Goal: Information Seeking & Learning: Learn about a topic

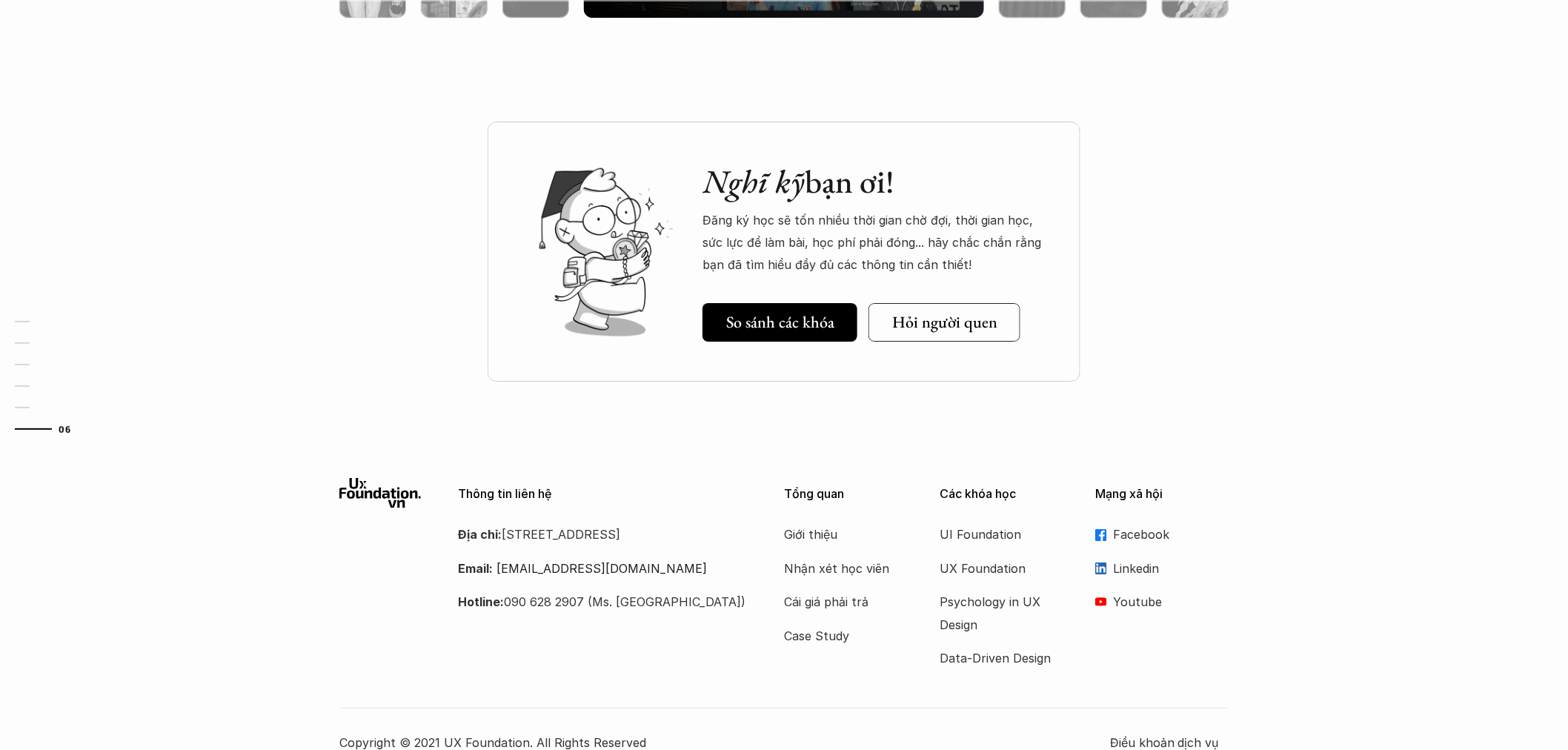
scroll to position [4432, 0]
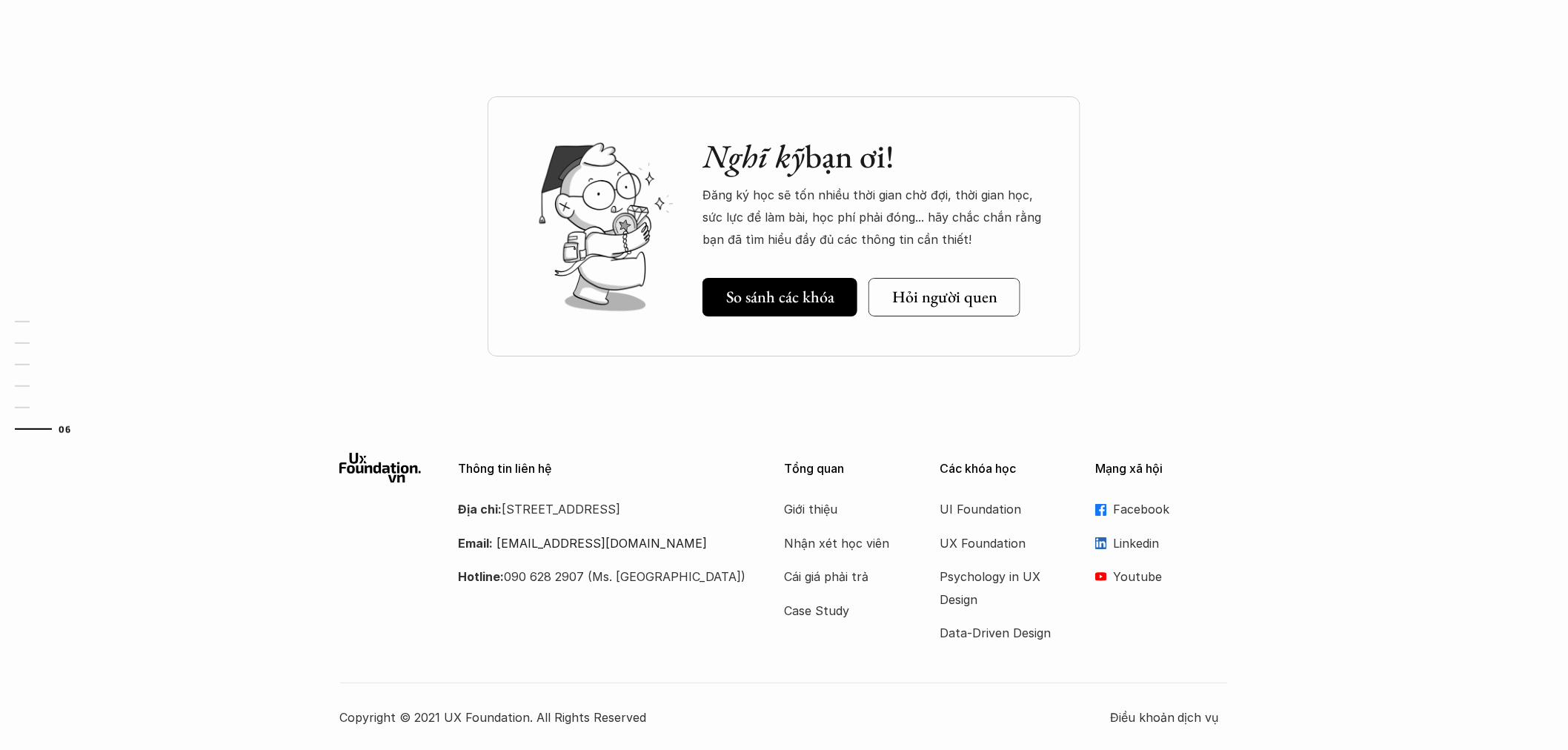
click at [331, 263] on div "Nghĩ kỹ bạn ơi! Đăng ký học sẽ tốn nhiều thời gian chờ đợi, thời gian học, sức …" at bounding box center [784, 263] width 1568 height 334
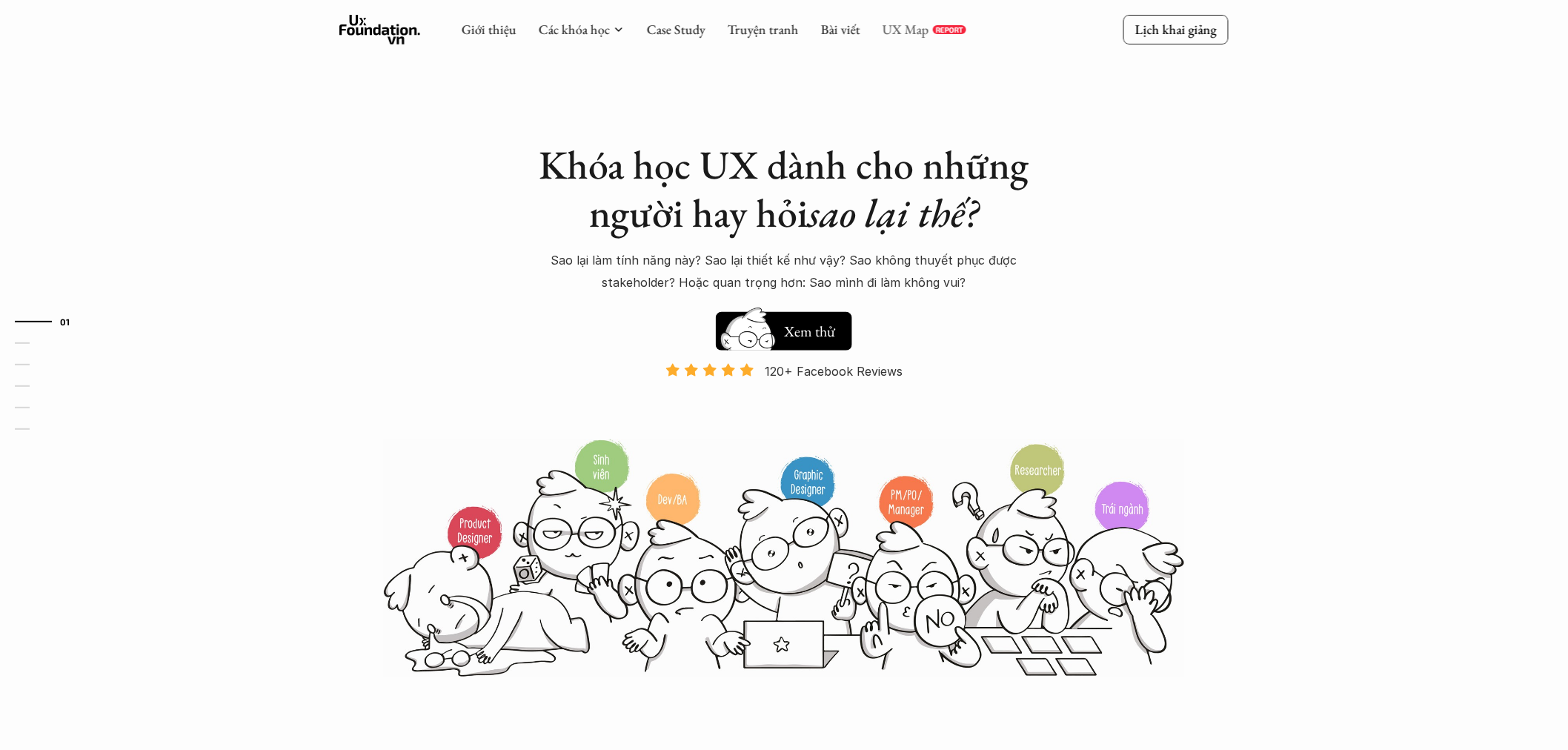
click at [910, 32] on link "UX Map" at bounding box center [906, 30] width 47 height 17
click at [696, 364] on icon at bounding box center [691, 370] width 14 height 14
click at [760, 338] on img at bounding box center [748, 353] width 80 height 67
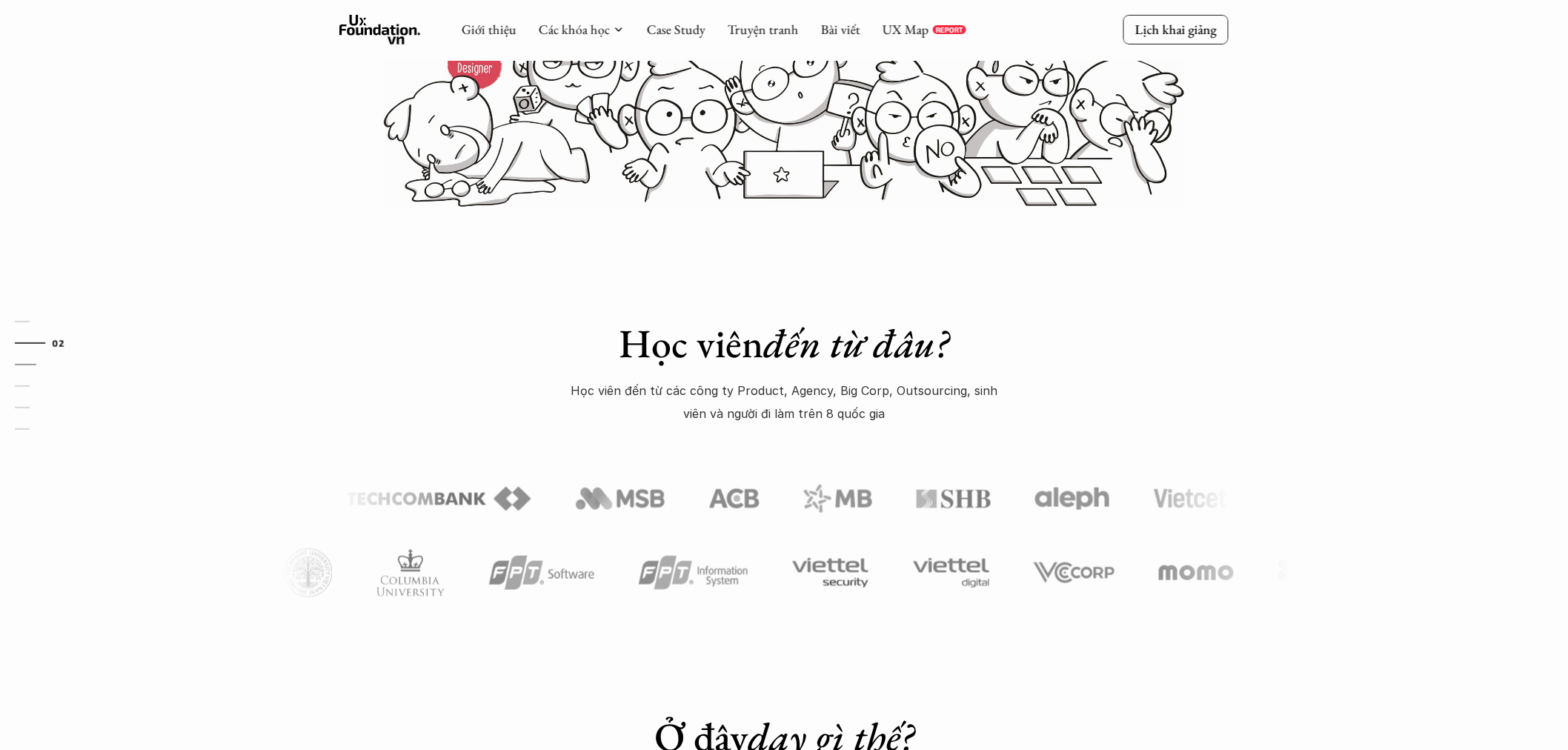
scroll to position [465, 0]
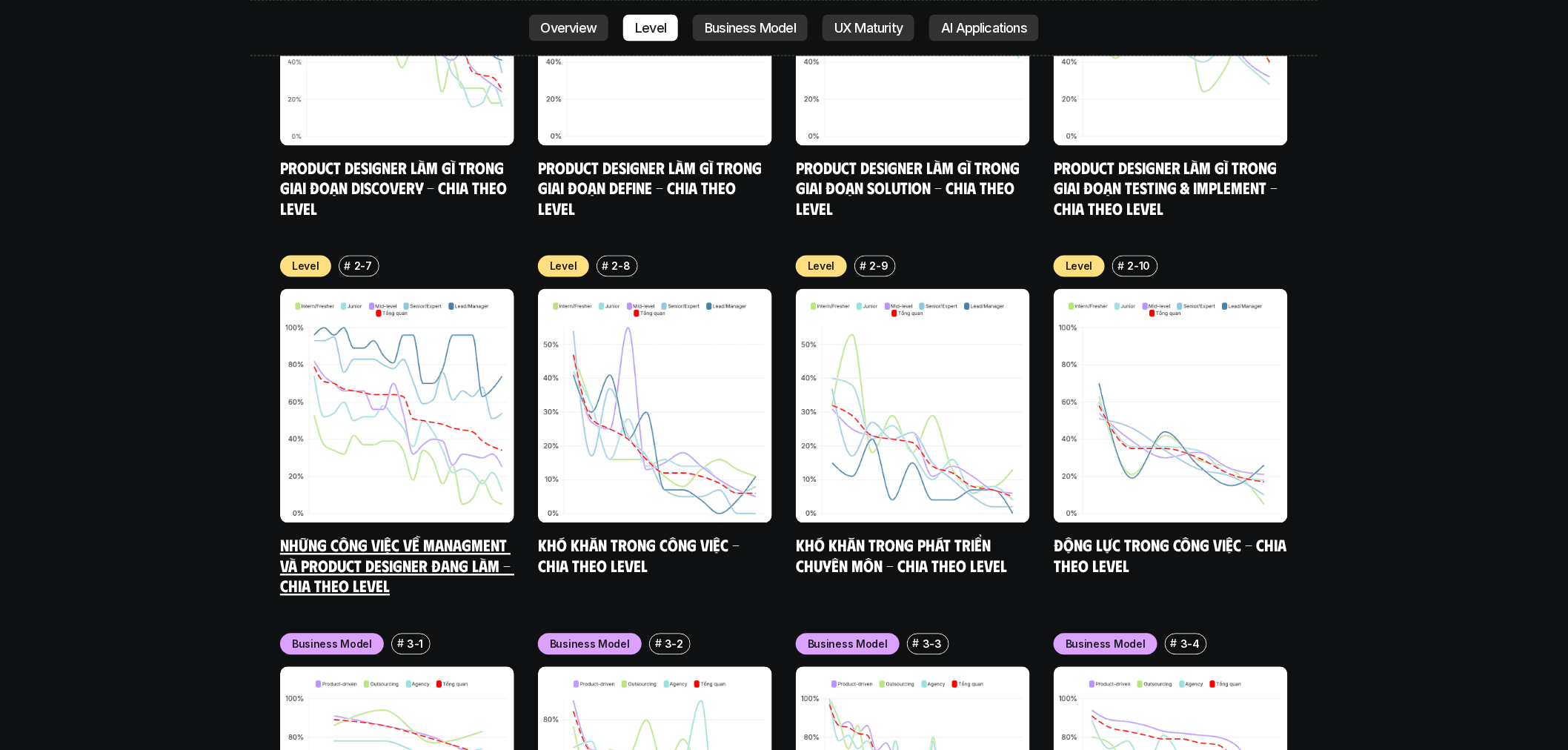
scroll to position [5843, 0]
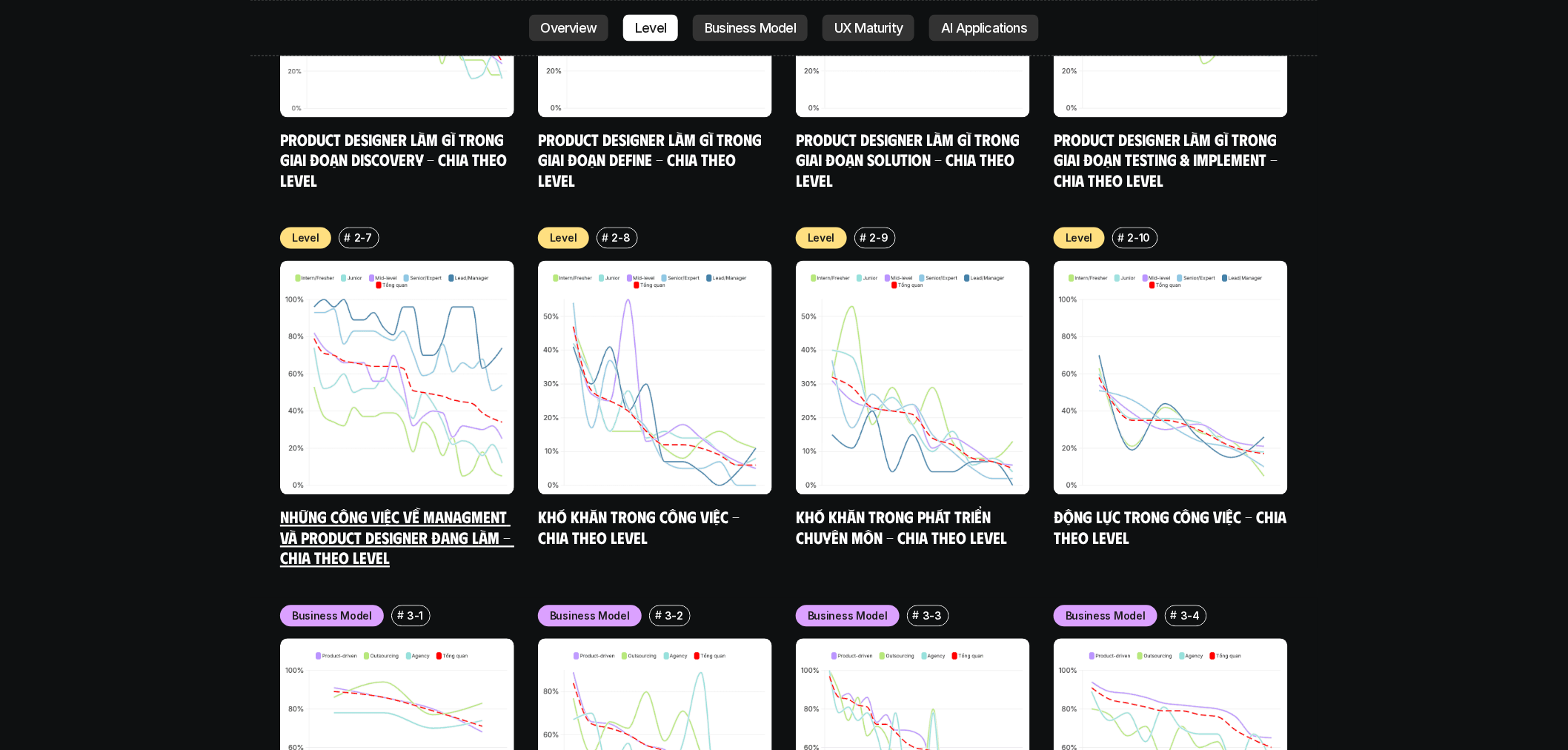
click at [450, 315] on img at bounding box center [398, 378] width 234 height 234
